Goal: Find contact information: Find contact information

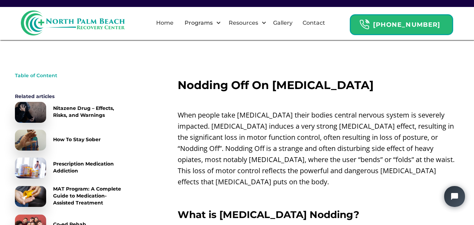
scroll to position [206, 0]
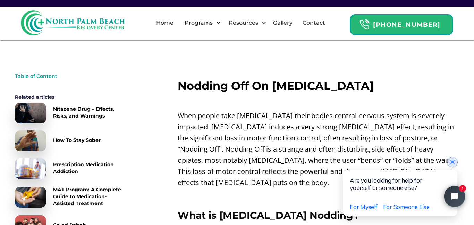
click at [451, 161] on icon "Close chat widget" at bounding box center [452, 161] width 7 height 7
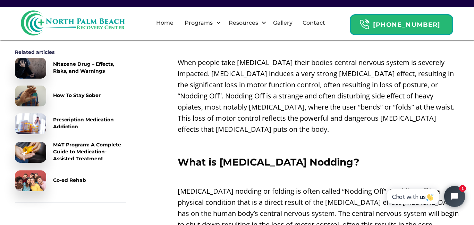
scroll to position [267, 0]
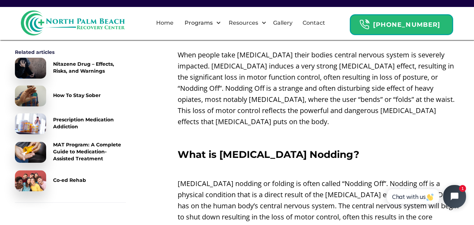
click at [452, 190] on button "Open chat widget" at bounding box center [454, 196] width 23 height 23
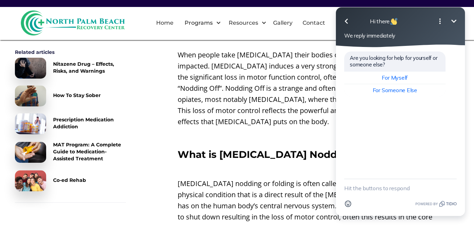
type textarea "H"
type textarea "No"
click at [402, 90] on span "For Someone Else" at bounding box center [395, 89] width 44 height 7
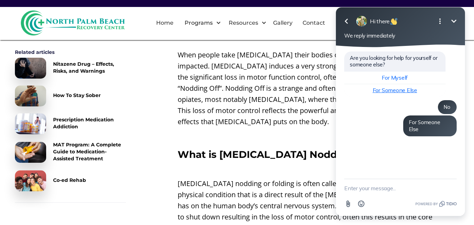
click at [402, 90] on span "For Someone Else" at bounding box center [395, 89] width 44 height 7
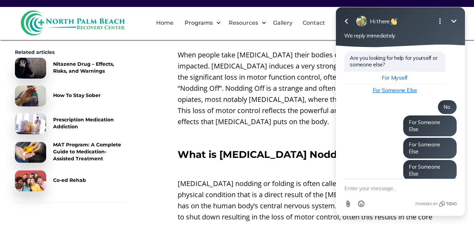
click at [402, 90] on span "For Someone Else" at bounding box center [395, 89] width 44 height 7
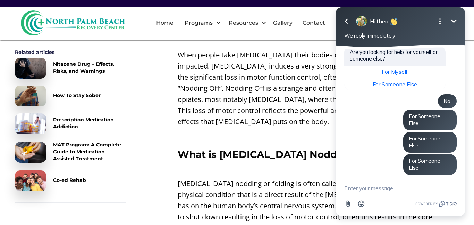
click at [402, 90] on div "For Myself For Someone Else" at bounding box center [394, 78] width 101 height 25
click at [401, 85] on span "For Someone Else" at bounding box center [395, 84] width 44 height 7
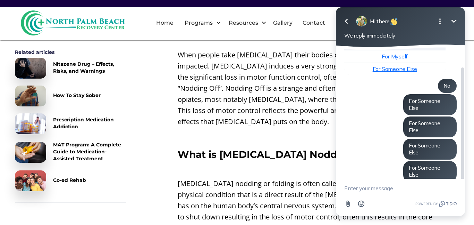
click at [401, 85] on div "Are you looking for help for yourself or someone else? For Myself For Someone E…" at bounding box center [400, 121] width 112 height 183
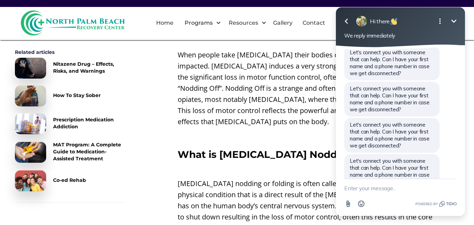
scroll to position [168, 0]
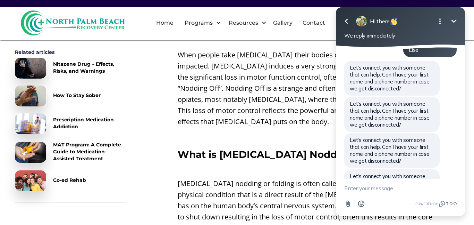
click at [381, 193] on textarea "New message" at bounding box center [400, 188] width 112 height 18
type textarea "No"
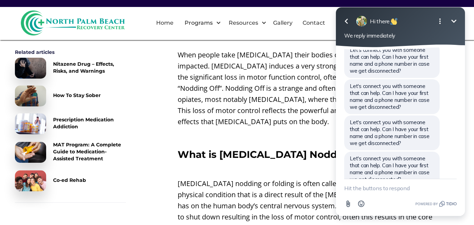
scroll to position [235, 0]
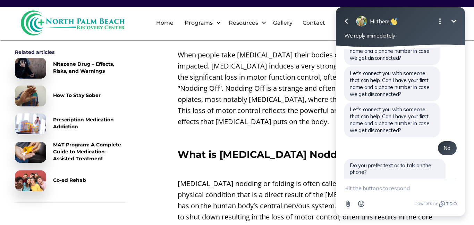
type textarea "M"
type textarea "n"
type textarea "Neither"
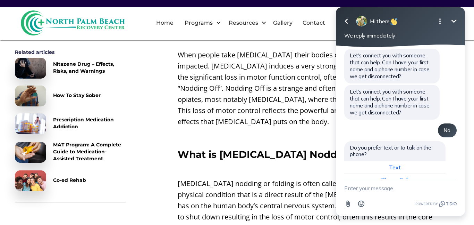
click at [456, 18] on icon "Minimize" at bounding box center [454, 21] width 8 height 8
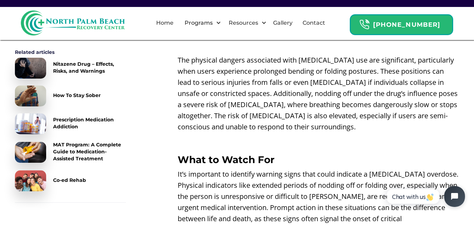
scroll to position [1267, 0]
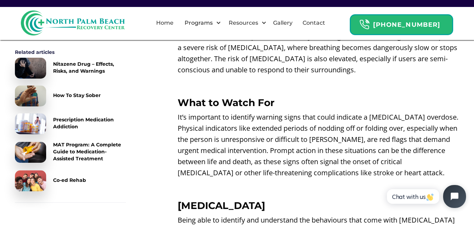
click at [451, 196] on icon "Open chat widget" at bounding box center [455, 196] width 8 height 8
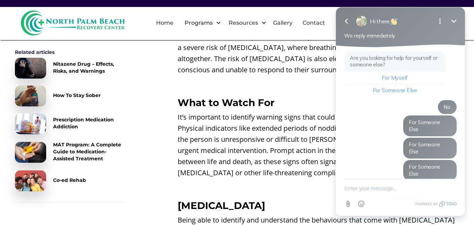
scroll to position [252, 0]
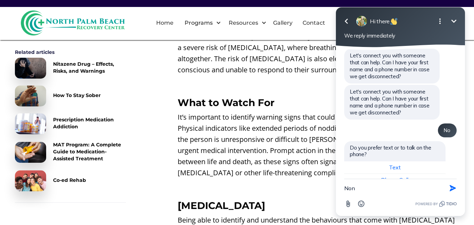
type textarea "None"
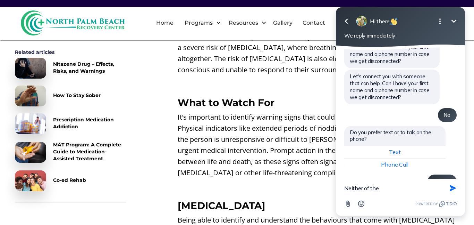
type textarea "Neither of them"
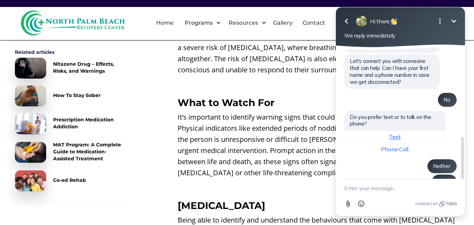
click at [427, 131] on button "Text" at bounding box center [394, 137] width 101 height 12
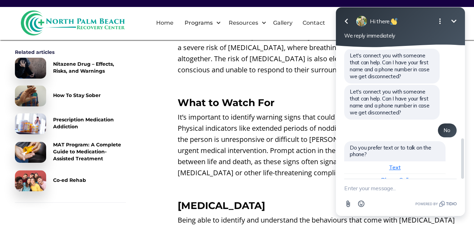
scroll to position [298, 0]
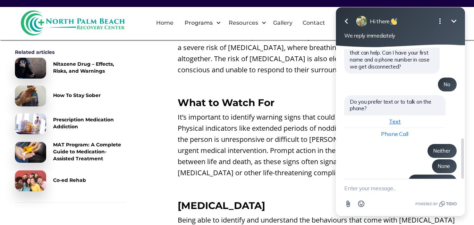
click at [391, 118] on span "Text" at bounding box center [394, 121] width 11 height 7
click at [391, 128] on button "Phone Call" at bounding box center [394, 134] width 101 height 12
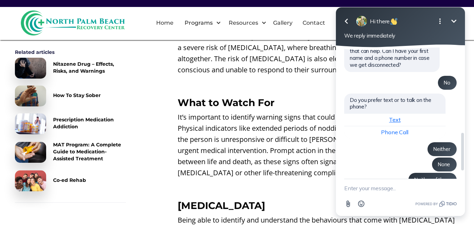
click at [388, 114] on button "Text" at bounding box center [394, 120] width 101 height 12
click at [388, 80] on div "Are you looking for help for yourself or someone else? For Myself For Someone E…" at bounding box center [400, 3] width 112 height 504
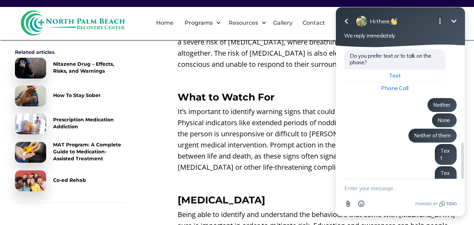
scroll to position [317, 0]
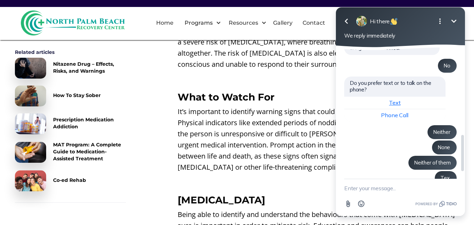
click at [392, 99] on span "Text" at bounding box center [394, 102] width 11 height 7
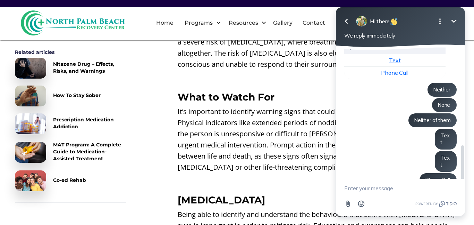
click at [457, 22] on icon "Minimize" at bounding box center [454, 21] width 8 height 8
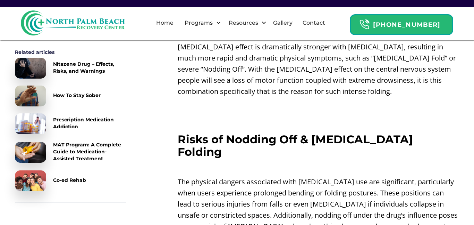
scroll to position [1001, 0]
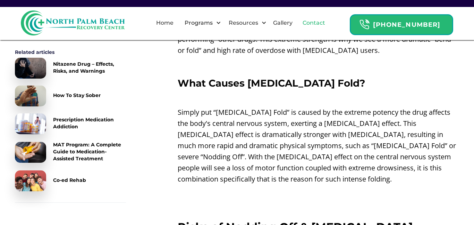
click at [325, 27] on link "Contact" at bounding box center [314, 23] width 31 height 22
